Goal: Find specific page/section: Find specific page/section

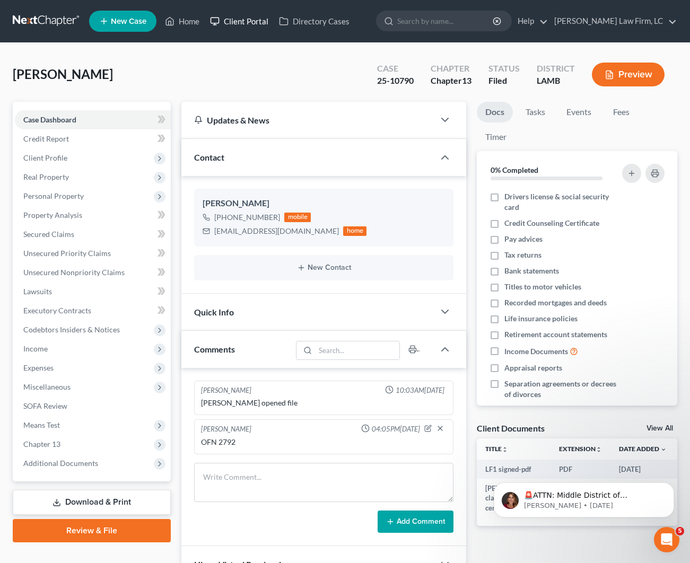
scroll to position [0, 1]
click at [193, 24] on link "Home" at bounding box center [182, 21] width 45 height 19
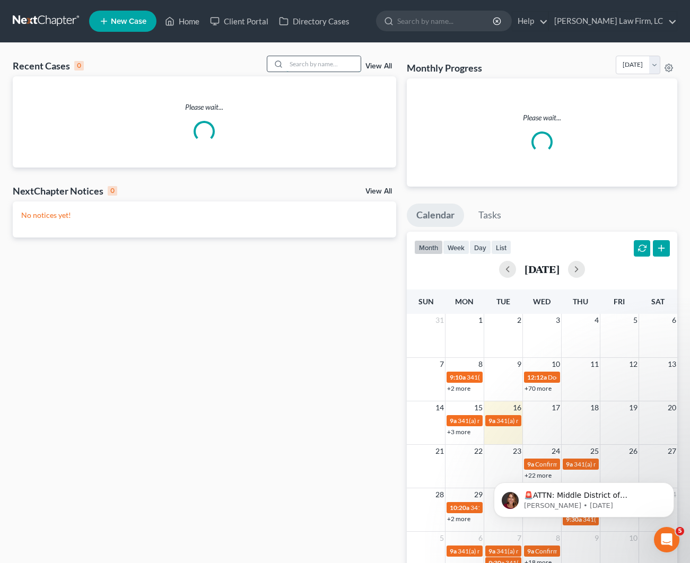
drag, startPoint x: 300, startPoint y: 68, endPoint x: 306, endPoint y: 59, distance: 10.3
click at [300, 68] on input "search" at bounding box center [324, 63] width 74 height 15
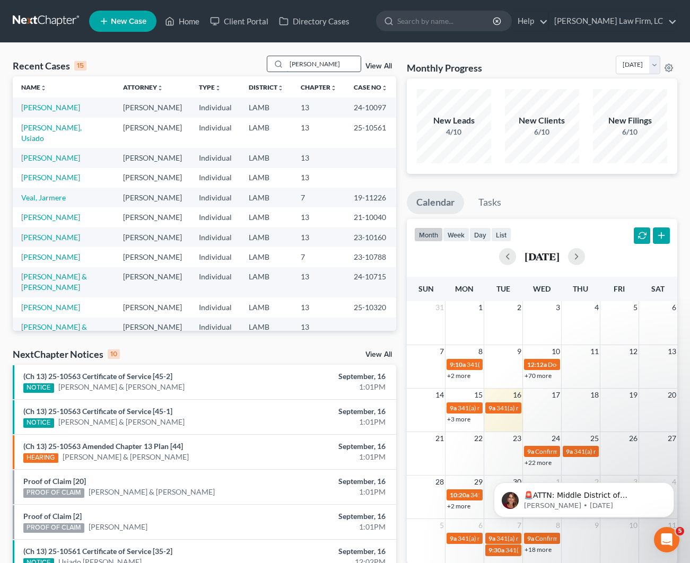
type input "J"
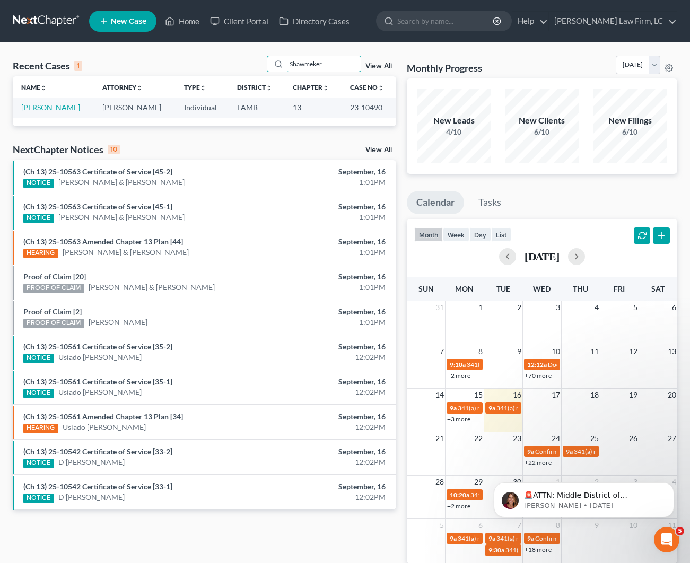
type input "Shawmeker"
click at [59, 105] on link "[PERSON_NAME]" at bounding box center [50, 107] width 59 height 9
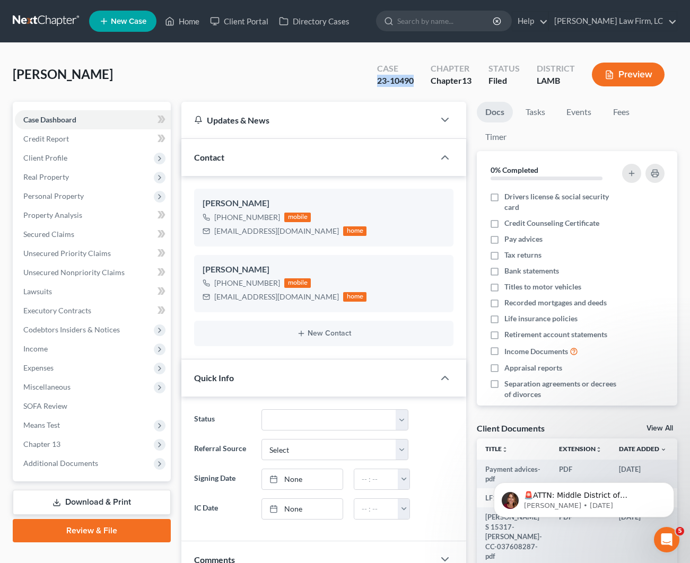
drag, startPoint x: 415, startPoint y: 78, endPoint x: 359, endPoint y: 79, distance: 56.3
click at [359, 79] on div "Jackson, Shawmeker Upgraded Case 23-10490 Chapter Chapter 13 Status Filed Distr…" at bounding box center [345, 79] width 665 height 46
copy div "23-10490"
